Goal: Task Accomplishment & Management: Complete application form

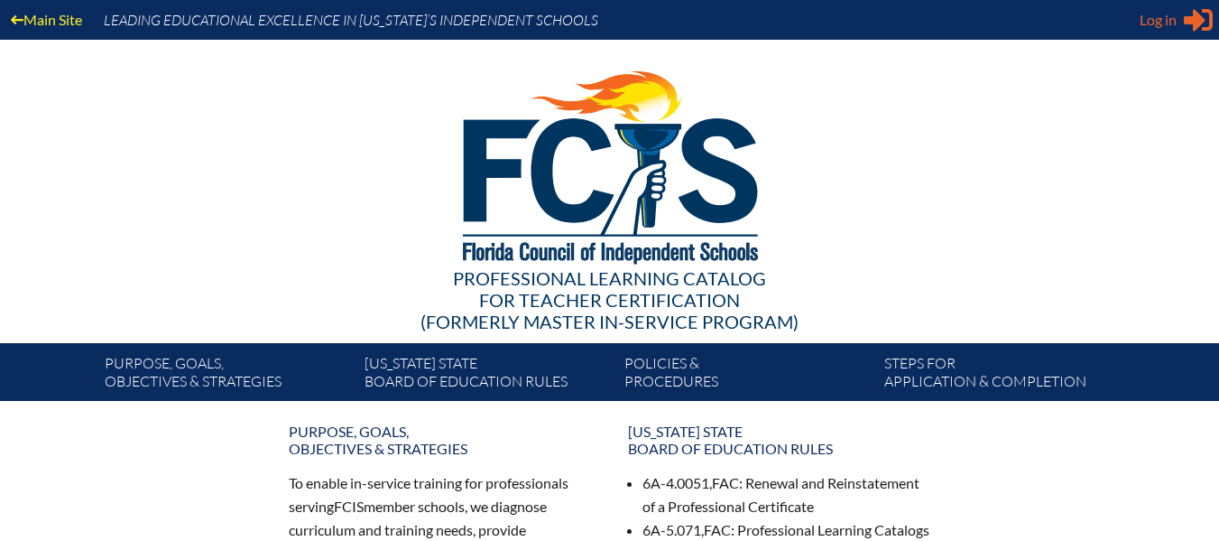
click at [1189, 20] on icon at bounding box center [1198, 20] width 29 height 23
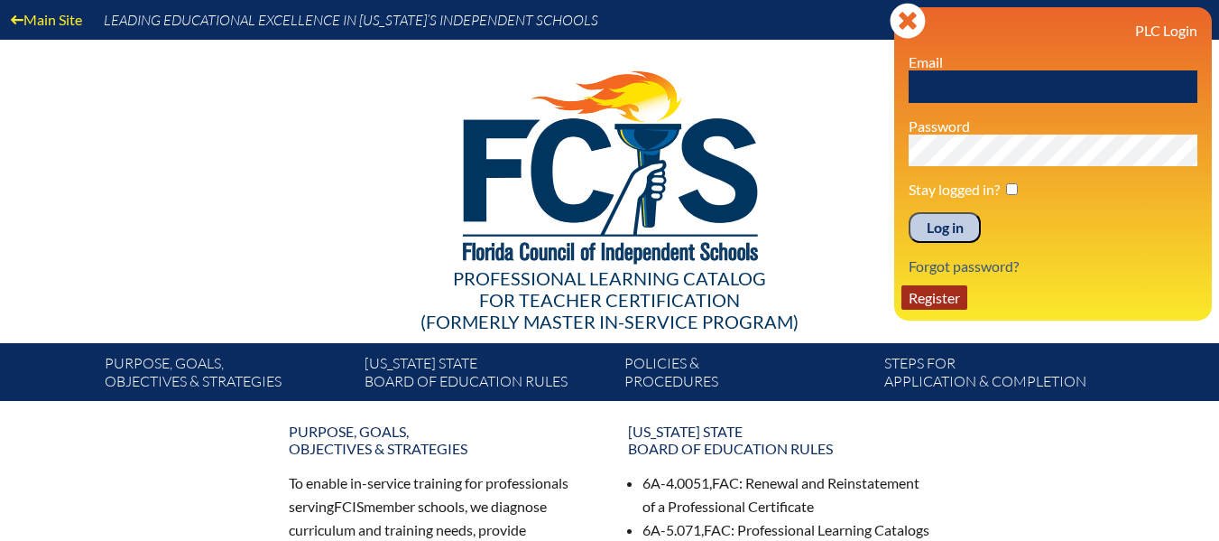
click at [956, 294] on link "Register" at bounding box center [934, 297] width 66 height 24
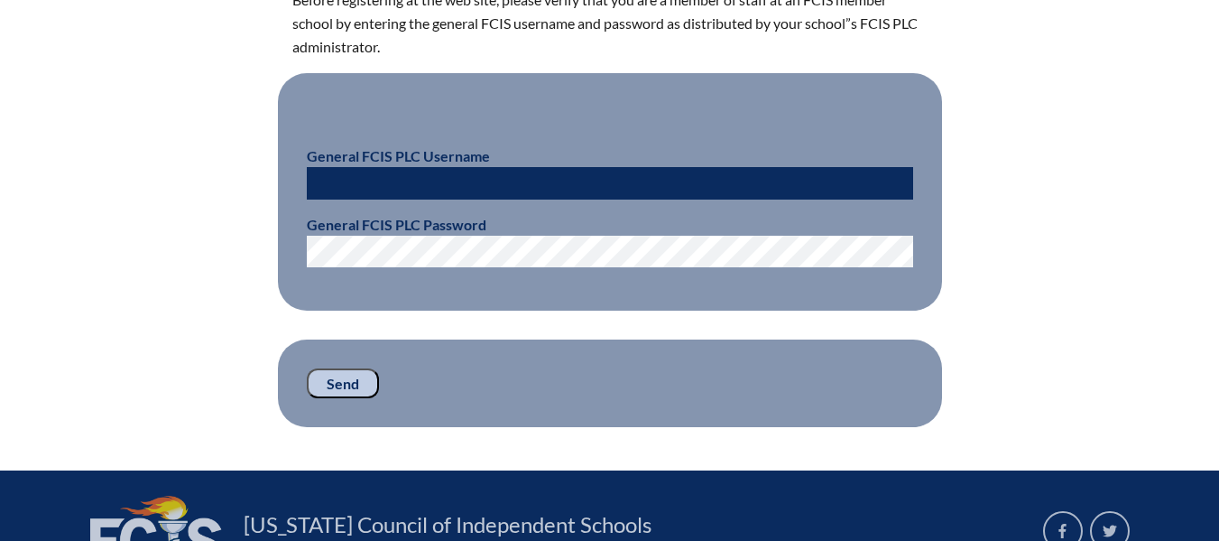
scroll to position [560, 0]
click at [413, 189] on input "text" at bounding box center [610, 183] width 606 height 32
type input "fcismember"
click at [330, 380] on input "Send" at bounding box center [343, 383] width 72 height 31
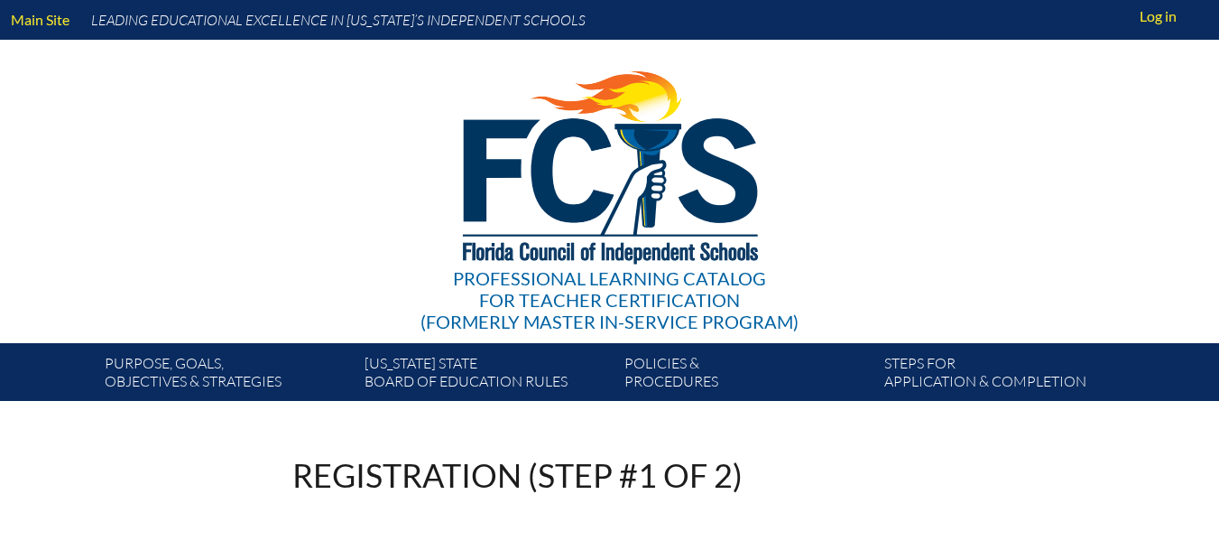
scroll to position [560, 0]
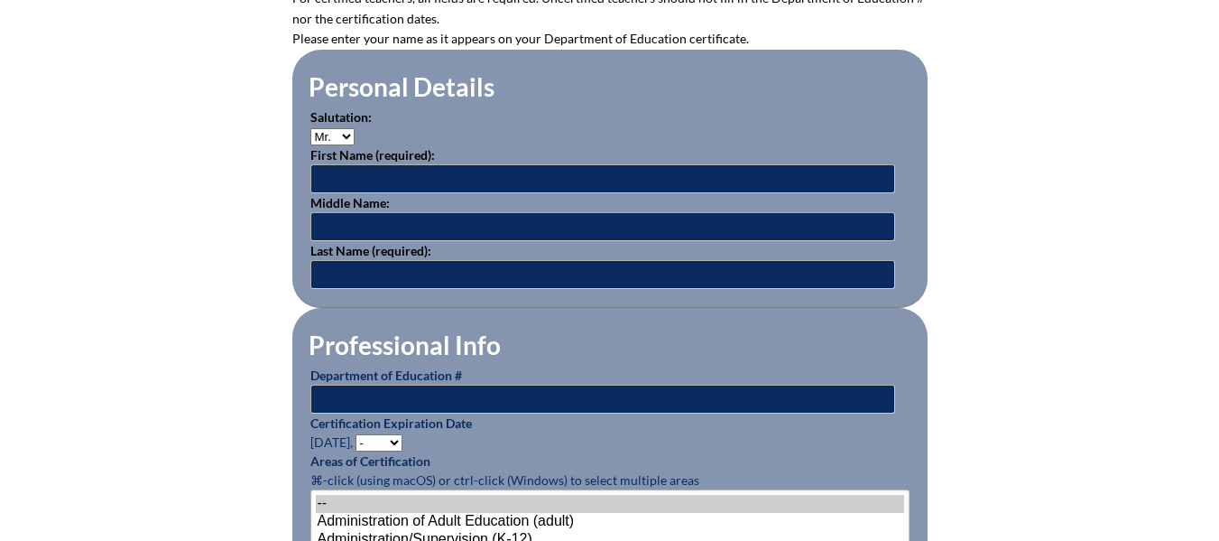
click at [350, 129] on select "Mr. Mrs. Ms. Dr. Rev." at bounding box center [332, 136] width 44 height 17
select select "Mrs."
click at [310, 128] on select "Mr. Mrs. Ms. Dr. Rev." at bounding box center [332, 136] width 44 height 17
click at [332, 185] on input "text" at bounding box center [602, 178] width 585 height 29
type input "{"
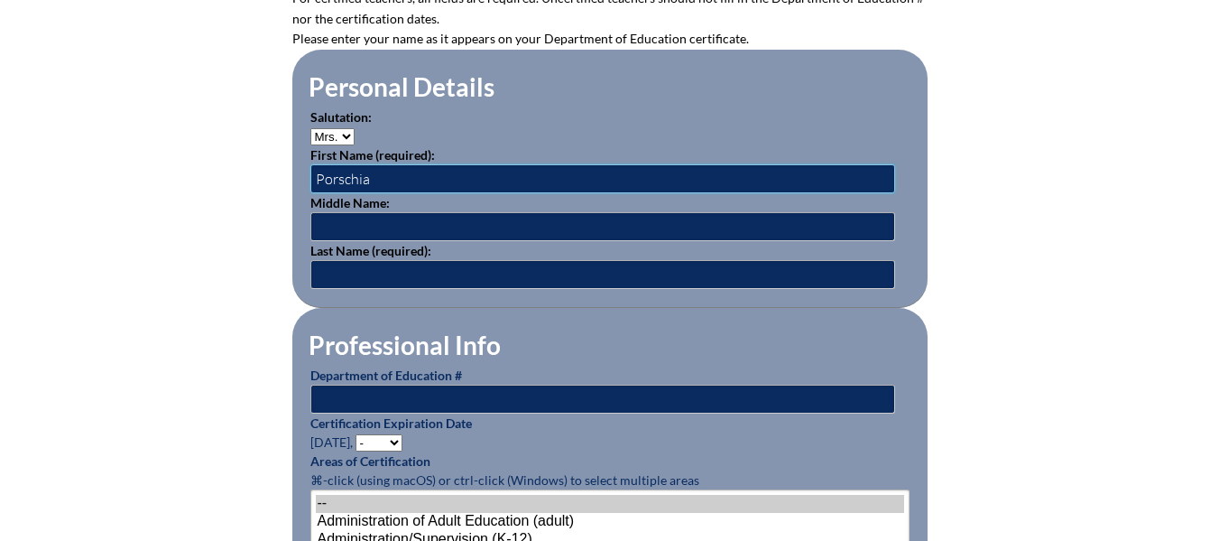
type input "Porschia"
click at [366, 227] on input "text" at bounding box center [602, 226] width 585 height 29
click at [361, 268] on input "text" at bounding box center [602, 274] width 585 height 29
type input "Grace"
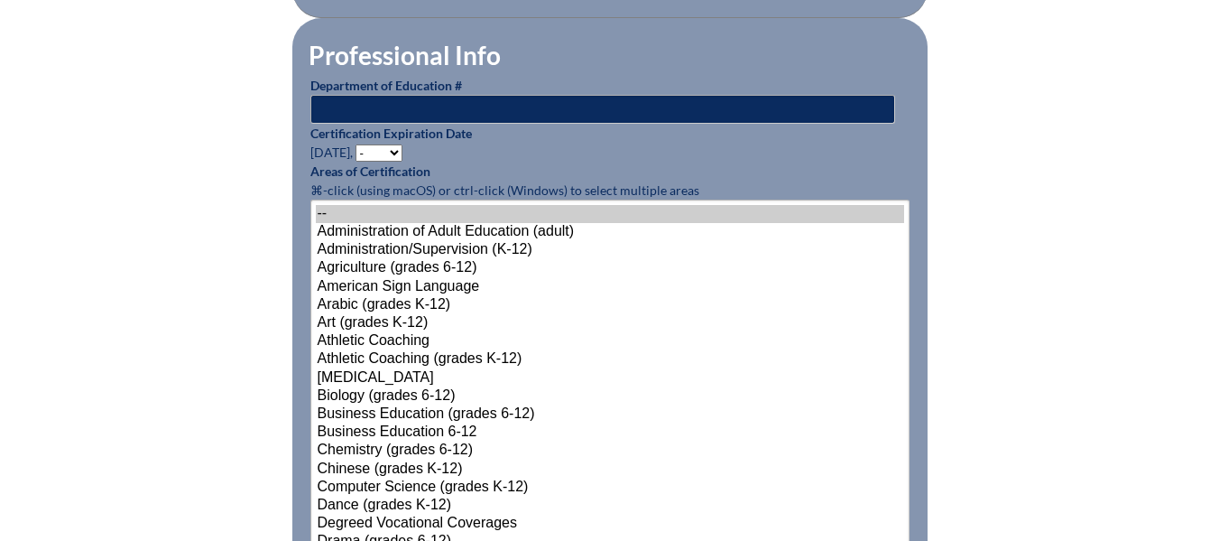
scroll to position [851, 0]
click at [438, 99] on input "text" at bounding box center [602, 108] width 585 height 29
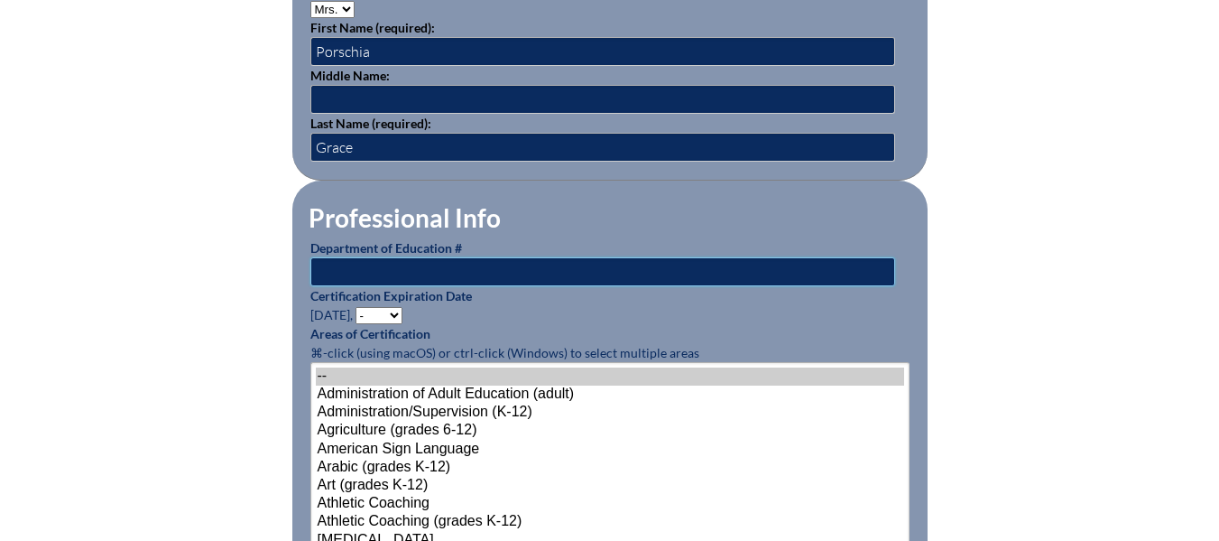
scroll to position [687, 0]
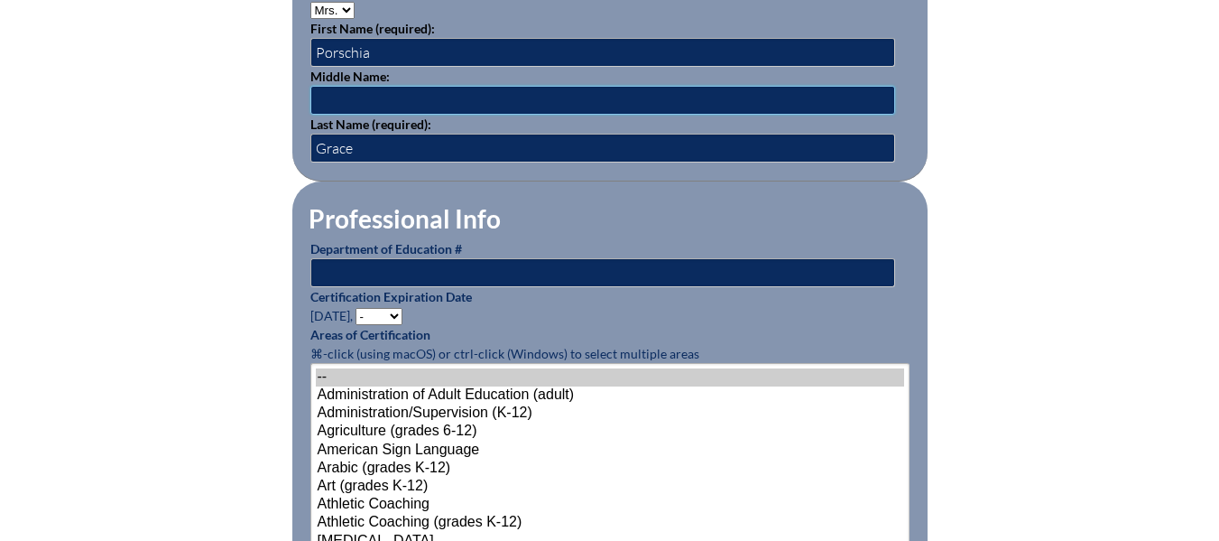
click at [334, 93] on input "text" at bounding box center [602, 100] width 585 height 29
type input "N"
click at [333, 265] on input "text" at bounding box center [602, 272] width 585 height 29
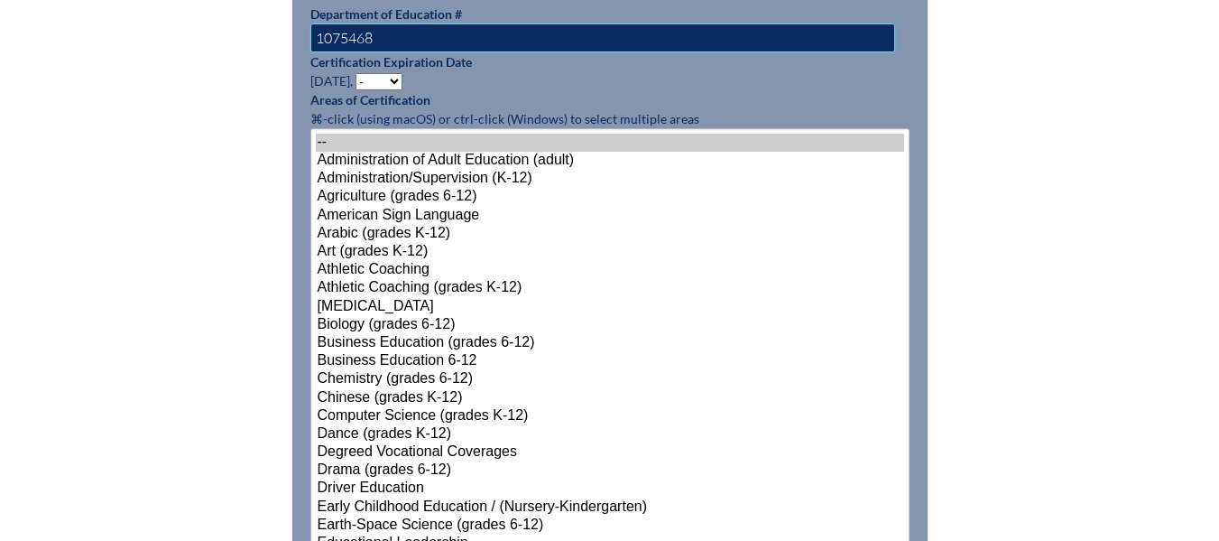
scroll to position [920, 0]
type input "1075468"
click at [397, 77] on select "- 2031 2030 2029 2028 2027 2026 2025 2024 2023 2022 2021 2020 2019 2018 2017 20…" at bounding box center [379, 82] width 47 height 17
select select "2027"
click at [358, 74] on select "- 2031 2030 2029 2028 2027 2026 2025 2024 2023 2022 2021 2020 2019 2018 2017 20…" at bounding box center [379, 82] width 47 height 17
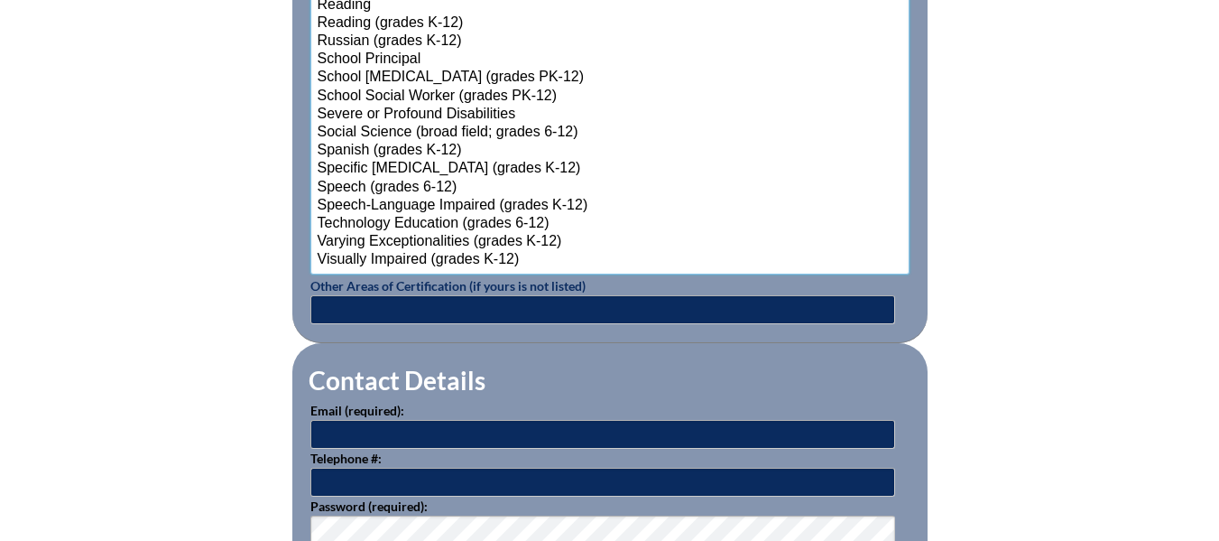
scroll to position [2024, 0]
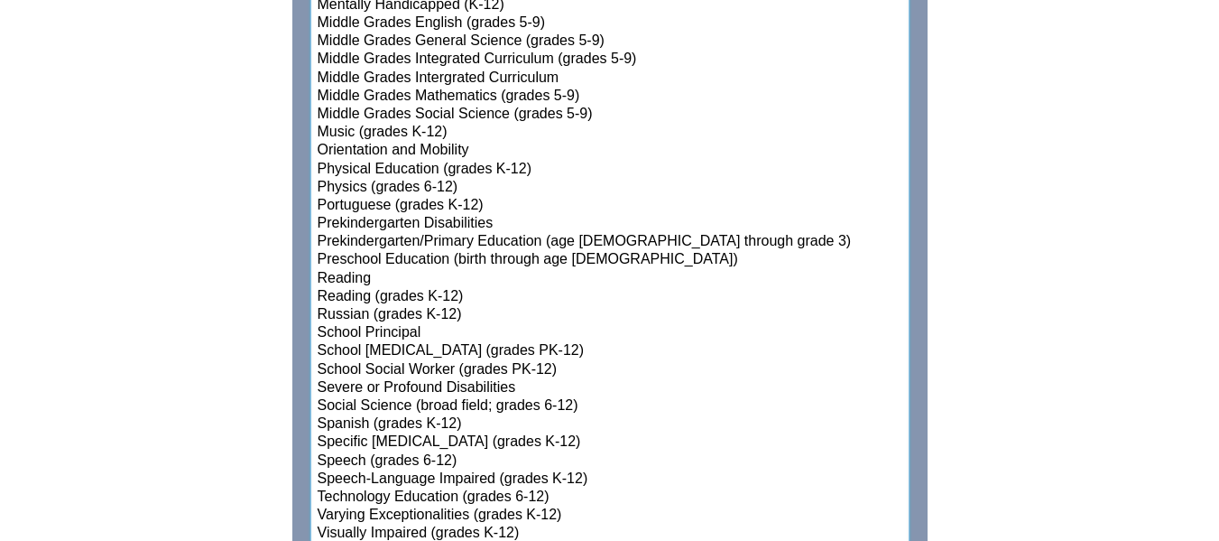
select select"]"] "15144"
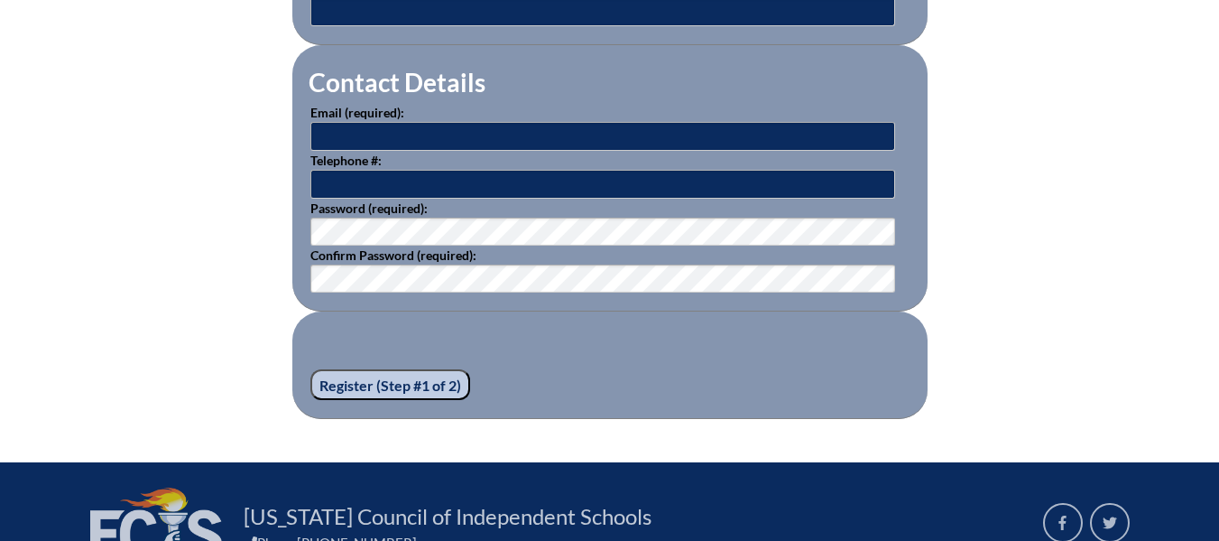
scroll to position [2596, 0]
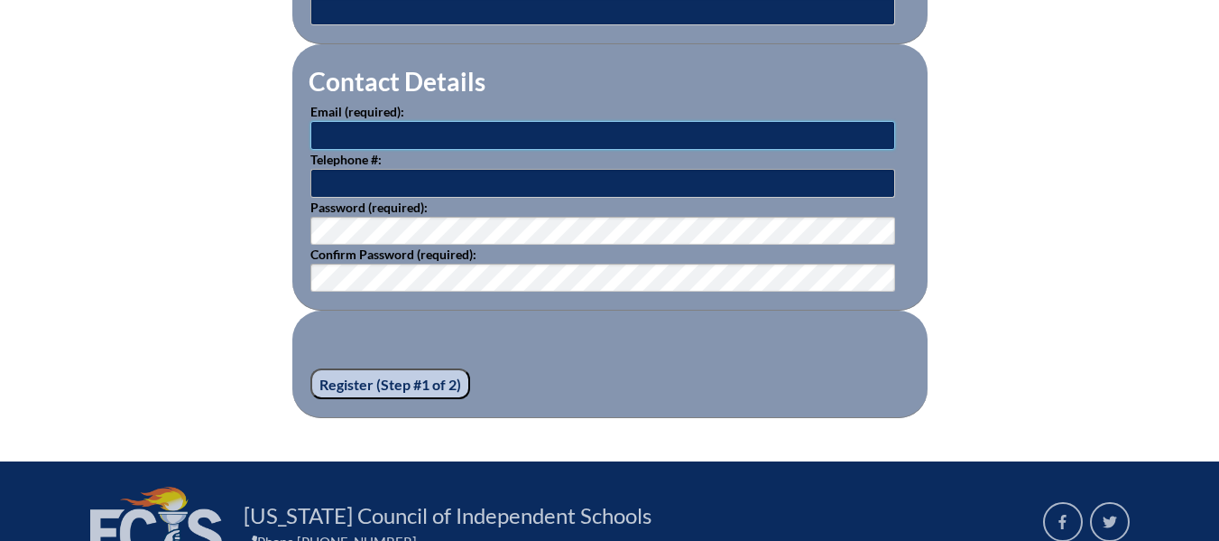
click at [504, 126] on input "text" at bounding box center [602, 135] width 585 height 29
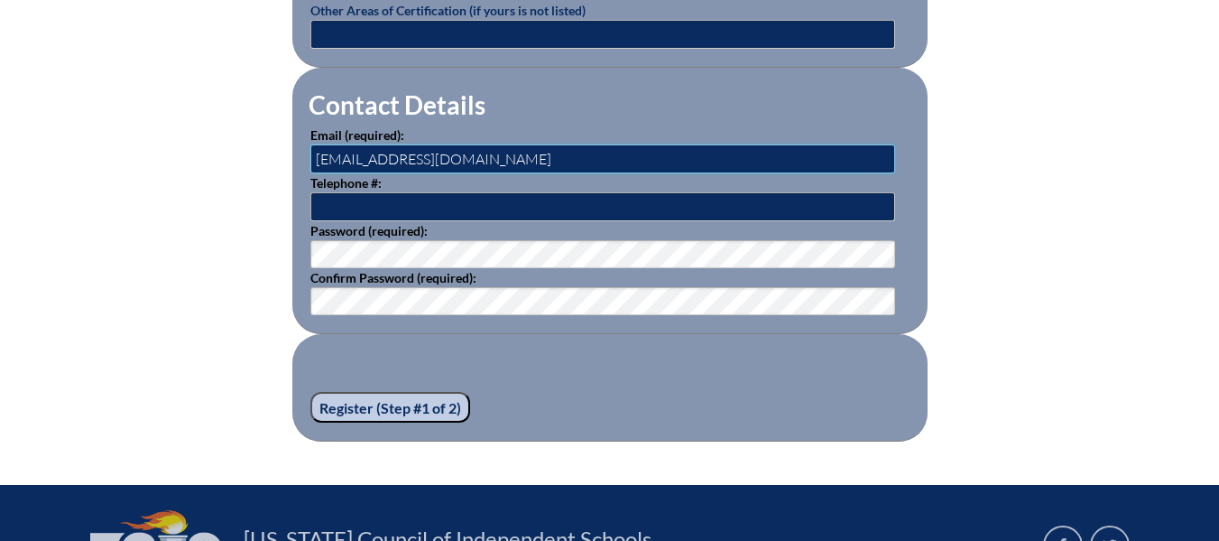
scroll to position [2564, 0]
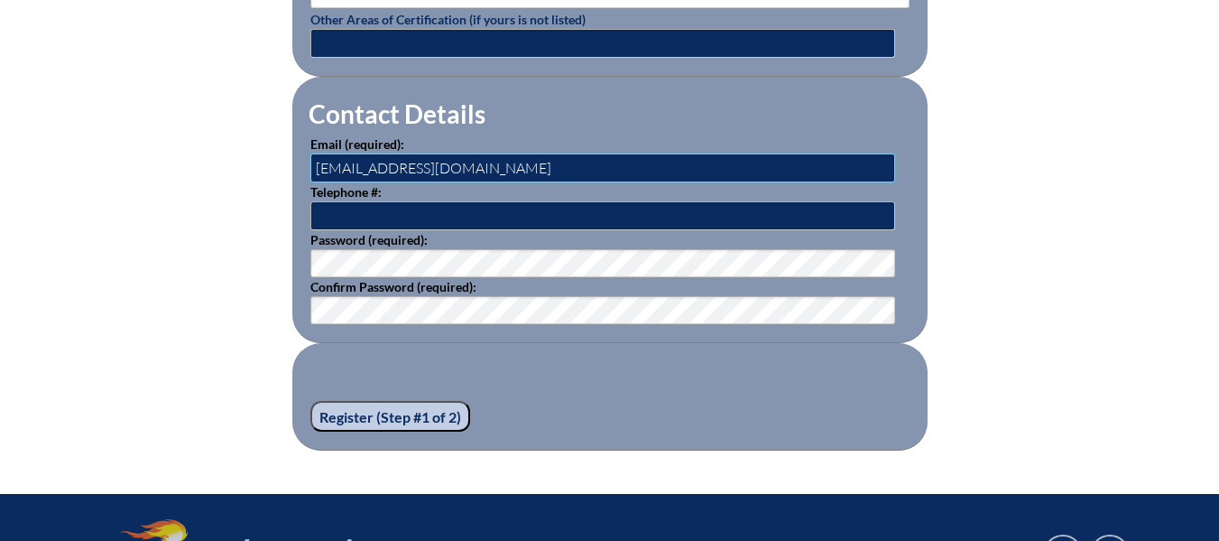
type input "[EMAIL_ADDRESS][DOMAIN_NAME]"
click at [437, 201] on input "text" at bounding box center [602, 215] width 585 height 29
type input "5615967339"
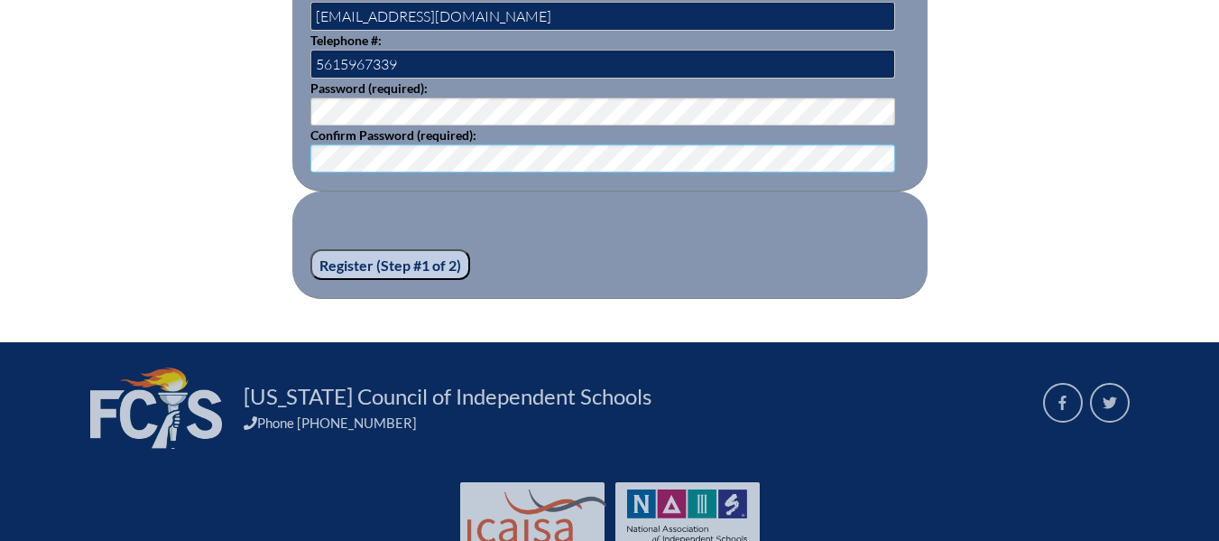
scroll to position [2716, 0]
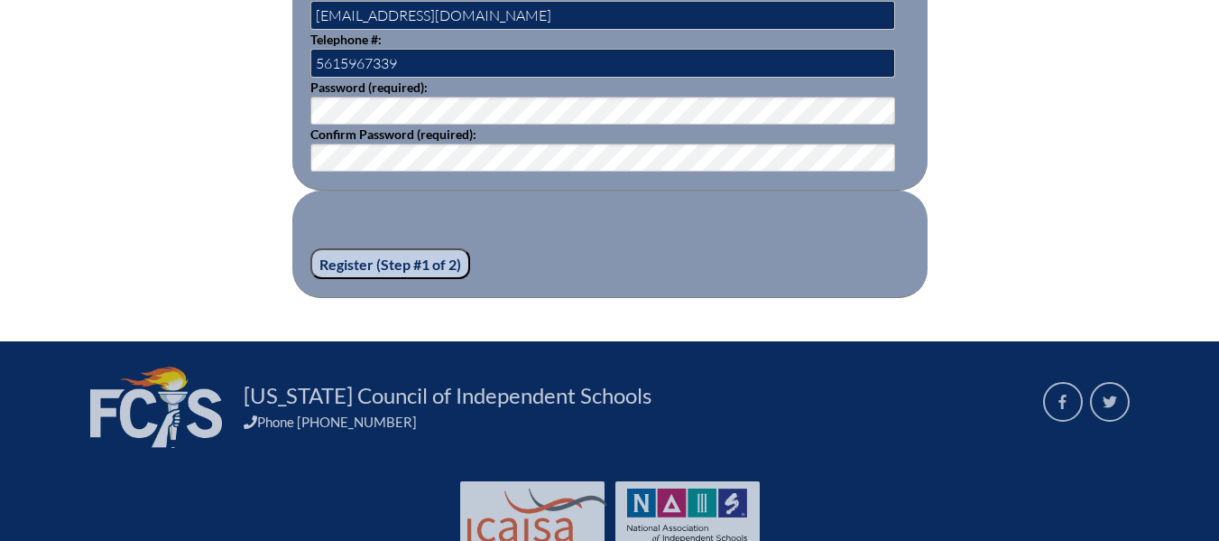
click at [426, 254] on input "Register (Step #1 of 2)" at bounding box center [390, 263] width 160 height 31
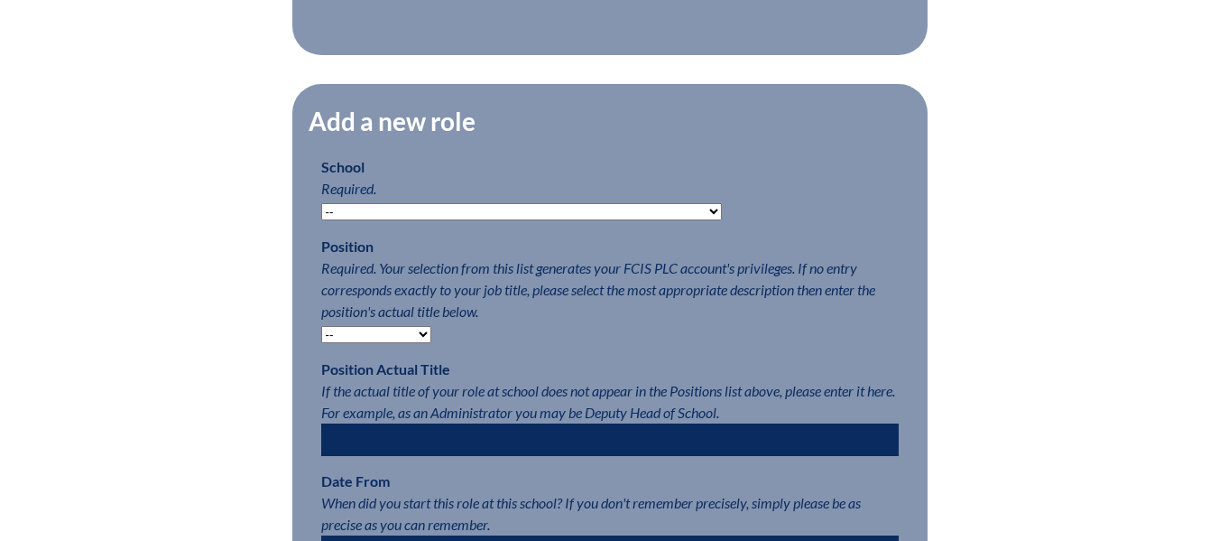
scroll to position [801, 0]
click at [615, 221] on select "-- Autism Inspired Academy Academy at Ocean Reef Academy at the Lakes Academy P…" at bounding box center [521, 212] width 401 height 17
select select "127216"
click at [321, 213] on select "-- Autism Inspired Academy Academy at Ocean Reef Academy at the Lakes Academy P…" at bounding box center [521, 212] width 401 height 17
click at [420, 344] on select "-- Teacher PLC Coordinator Head of School Administrator" at bounding box center [376, 335] width 110 height 17
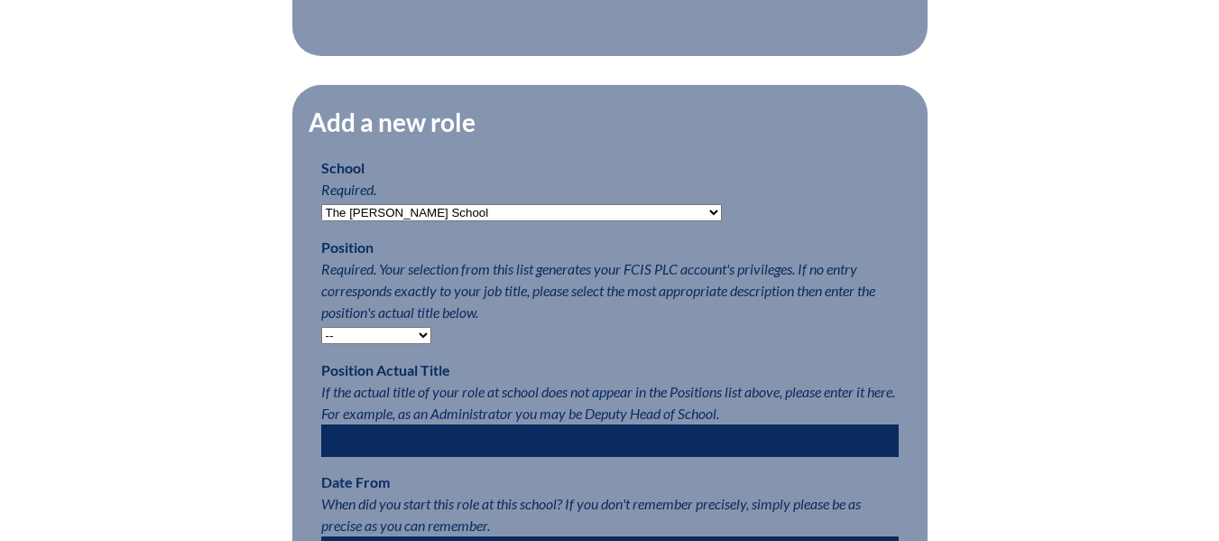
select select "15563"
click at [321, 336] on select "-- Teacher PLC Coordinator Head of School Administrator" at bounding box center [376, 335] width 110 height 17
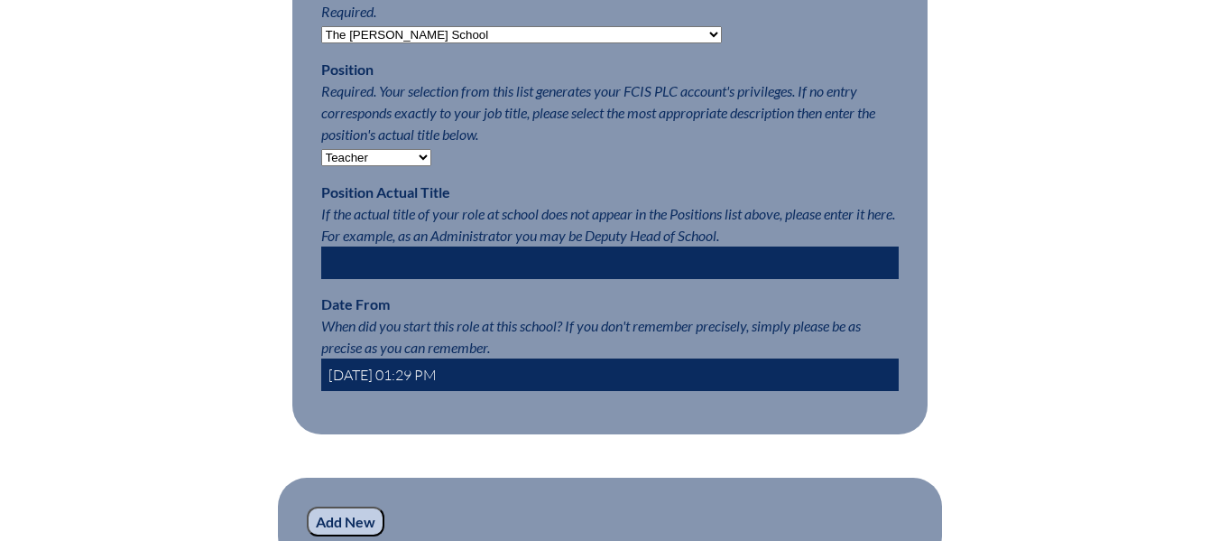
scroll to position [980, 0]
click at [531, 270] on input "text" at bounding box center [610, 261] width 578 height 32
click at [975, 243] on div "Registration (Step #2 of 2): Add Roles Please complete your registration by add…" at bounding box center [610, 30] width 1014 height 1068
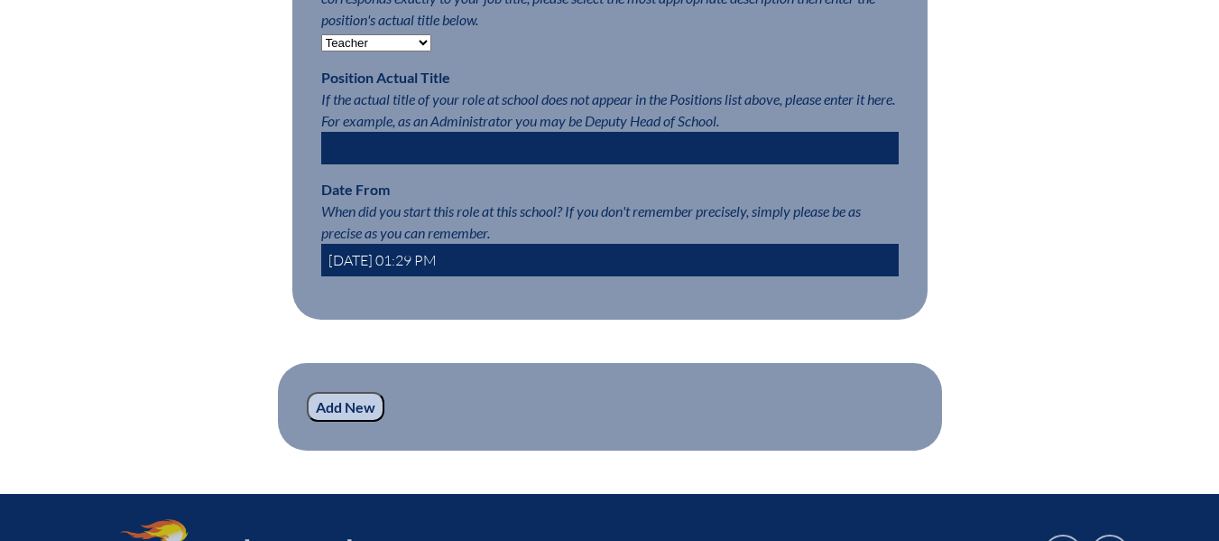
scroll to position [1095, 0]
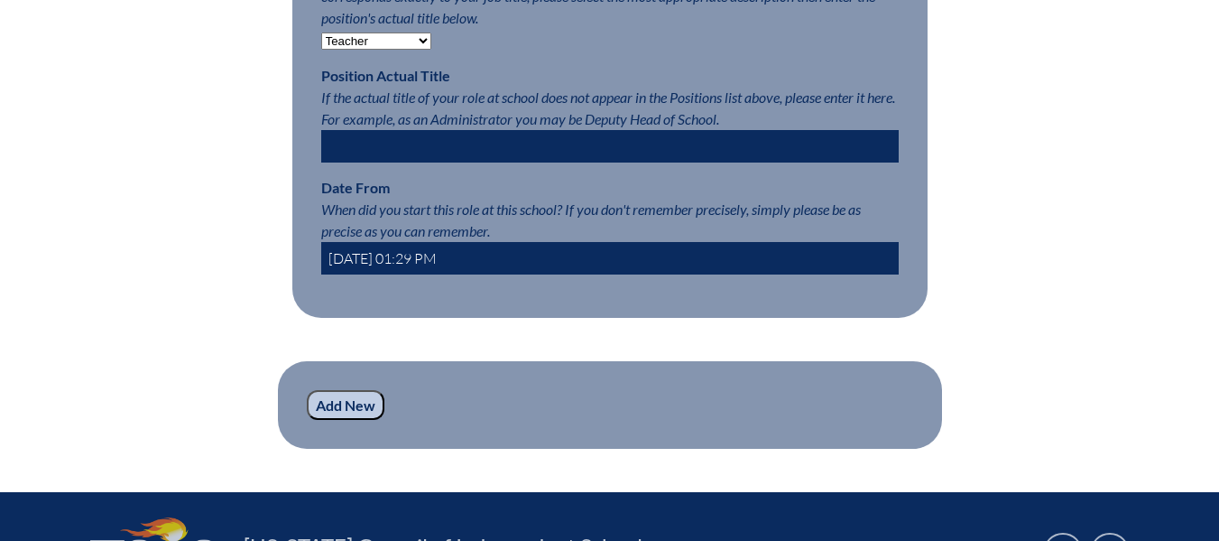
click at [371, 269] on input "2025-10-09 01:29 PM" at bounding box center [610, 258] width 578 height 32
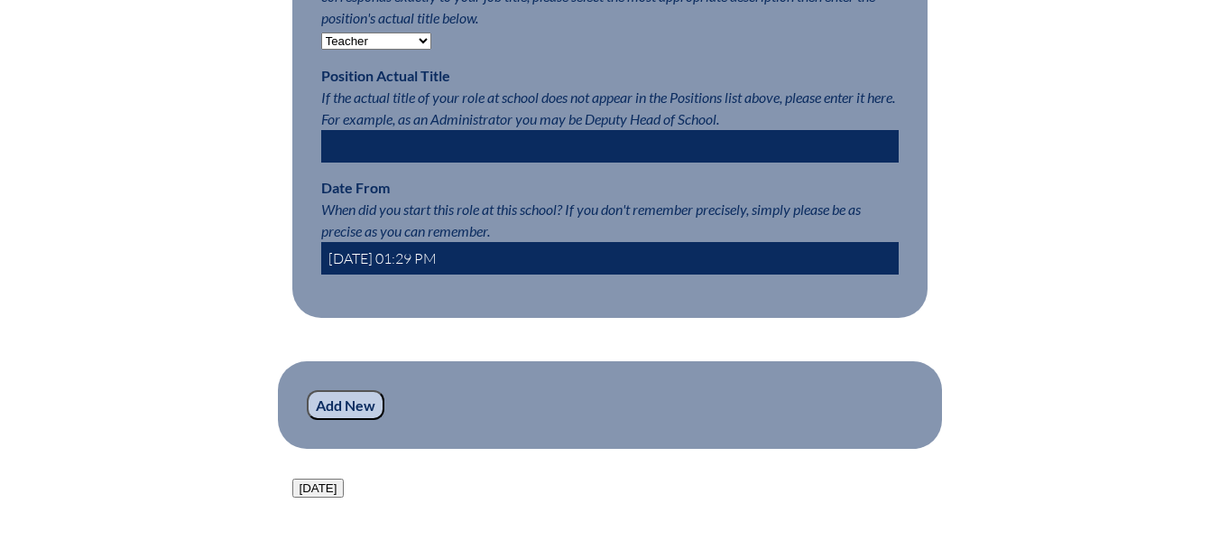
click at [371, 269] on input "2025-10-09 01:29 PM" at bounding box center [610, 258] width 578 height 32
click at [392, 272] on input "2025-8-09 01:29 PM" at bounding box center [610, 258] width 578 height 32
click at [360, 269] on input "2025-8-01" at bounding box center [610, 258] width 578 height 32
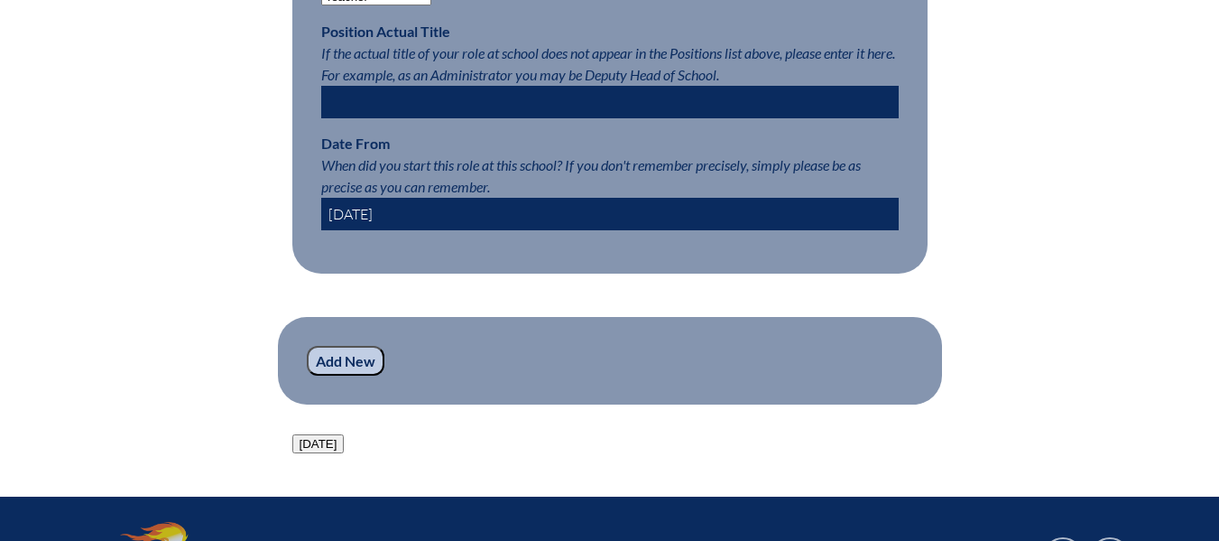
scroll to position [1141, 0]
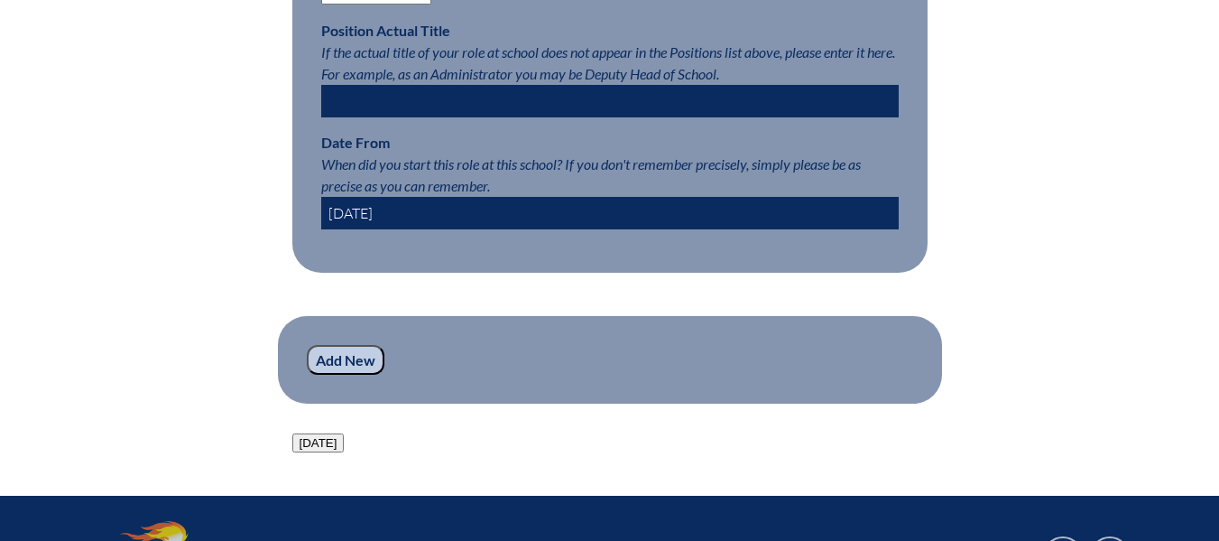
type input "2024-8-01"
click at [355, 375] on input "Add New" at bounding box center [346, 360] width 78 height 31
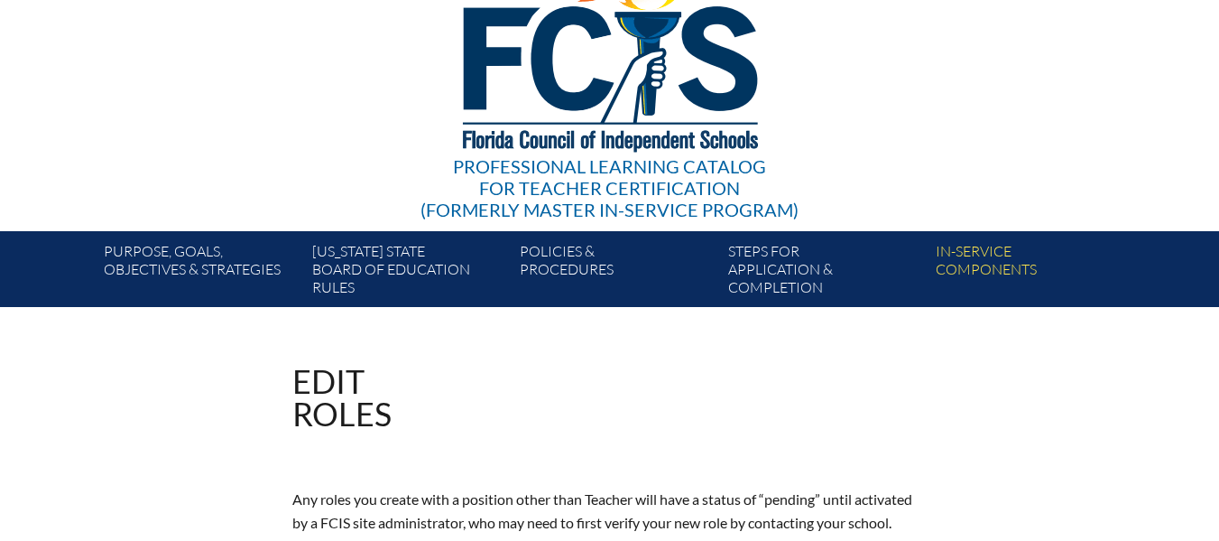
scroll to position [111, 0]
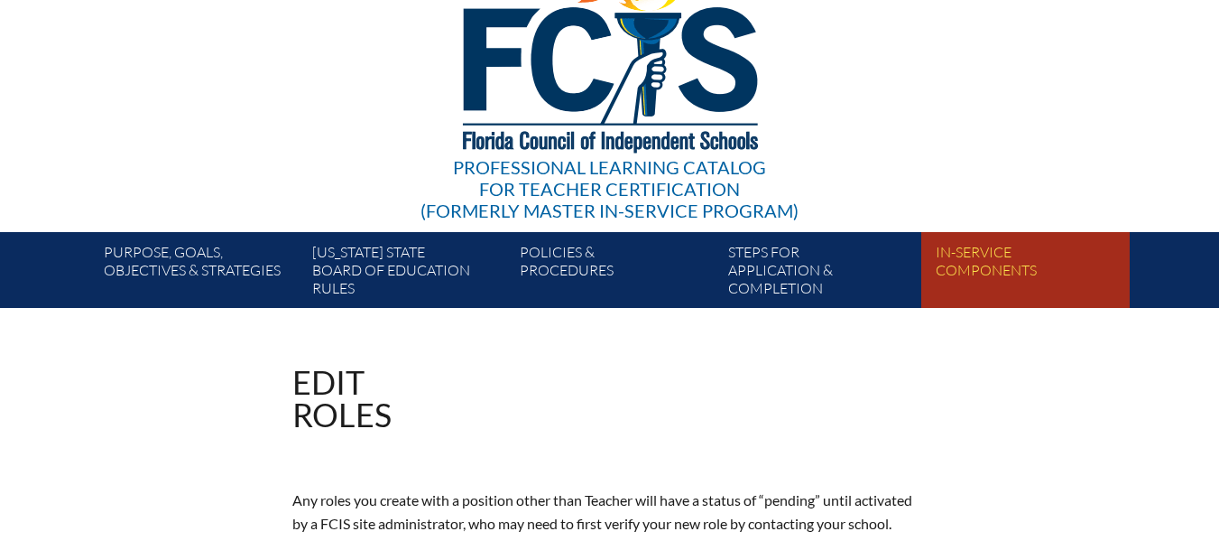
click at [986, 257] on link "In-service components" at bounding box center [1033, 273] width 208 height 69
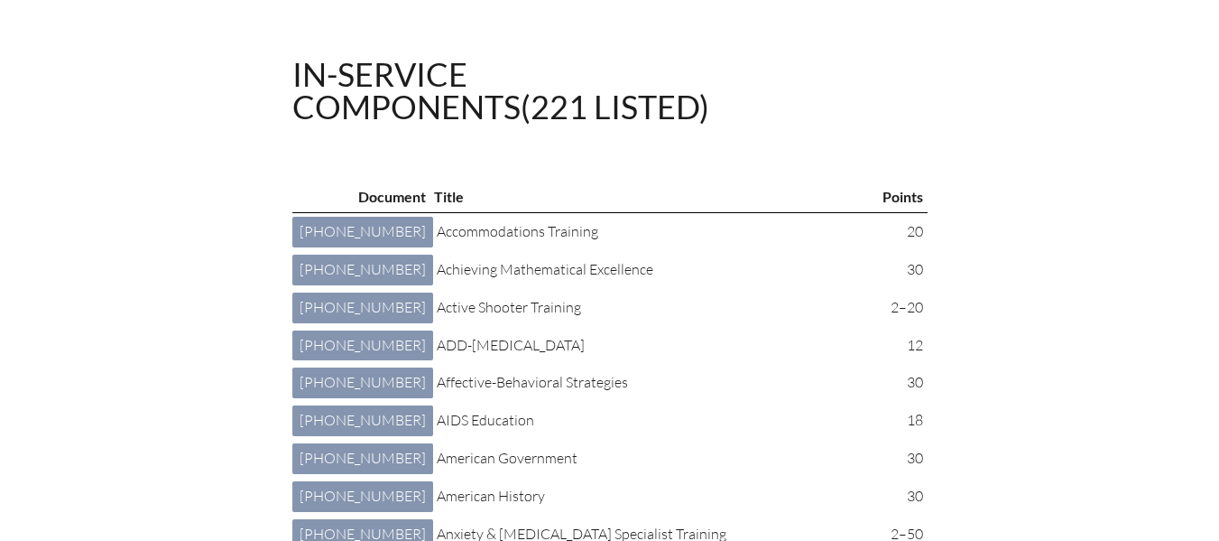
scroll to position [484, 0]
